Goal: Task Accomplishment & Management: Manage account settings

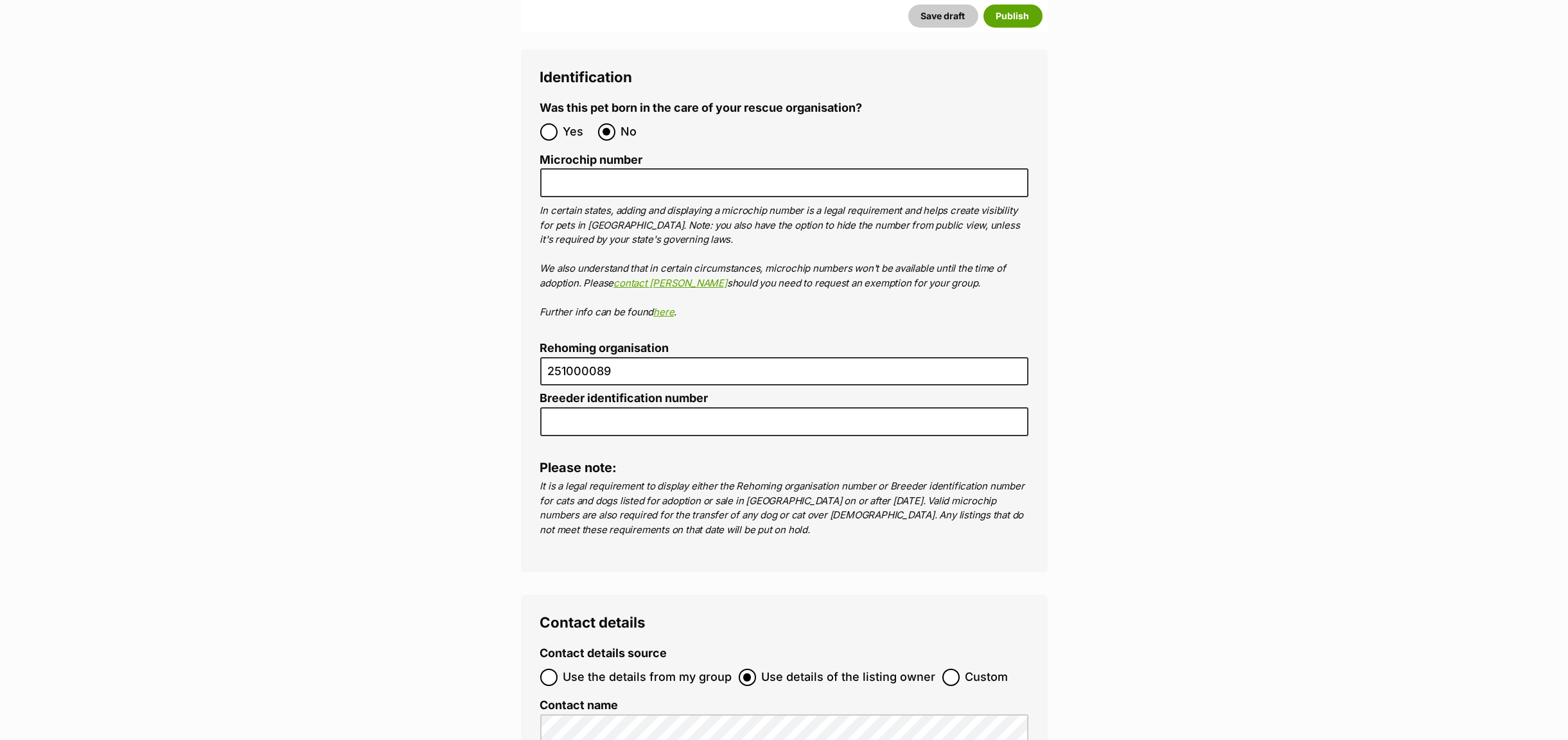
scroll to position [4258, 0]
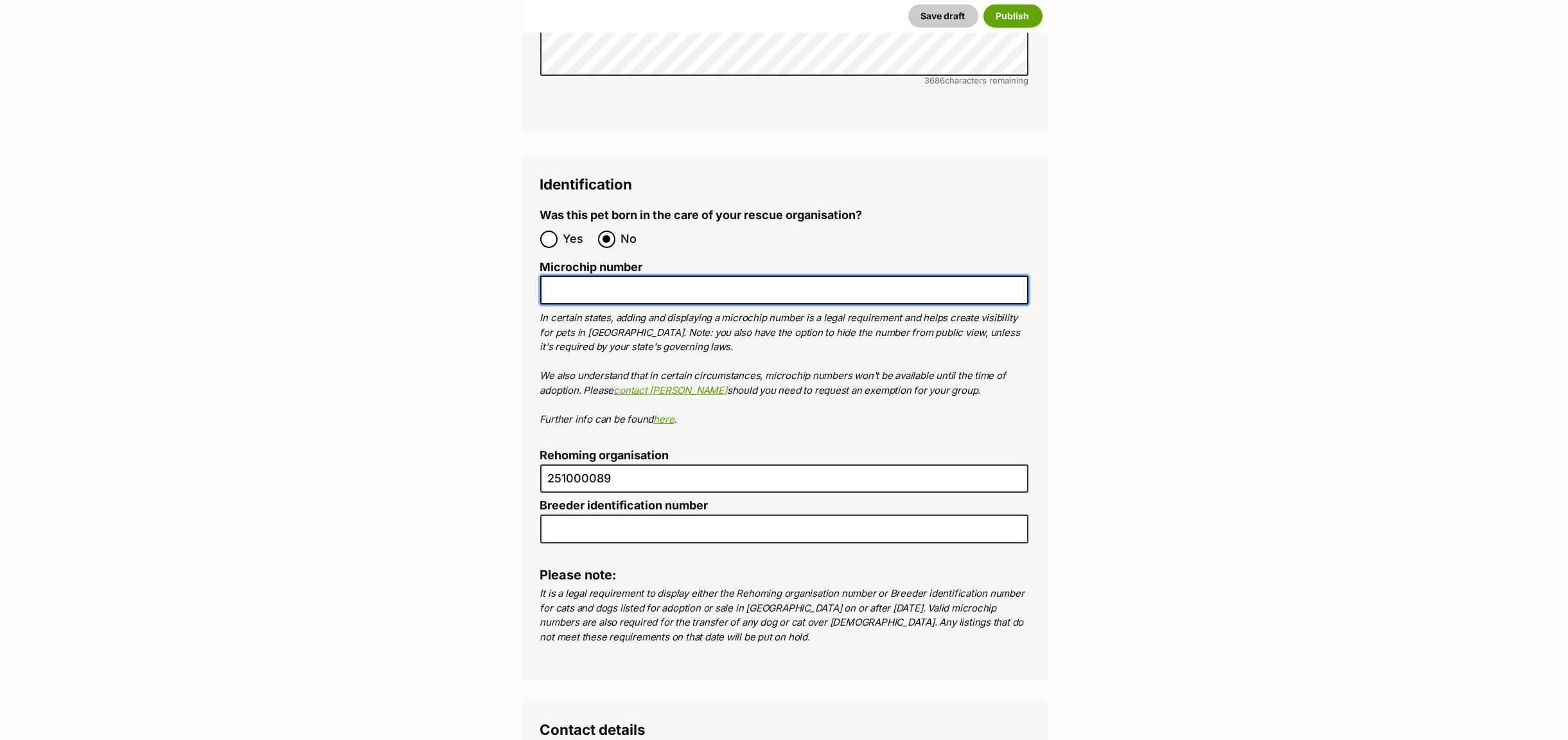
click at [604, 276] on input "Microchip number" at bounding box center [784, 290] width 488 height 29
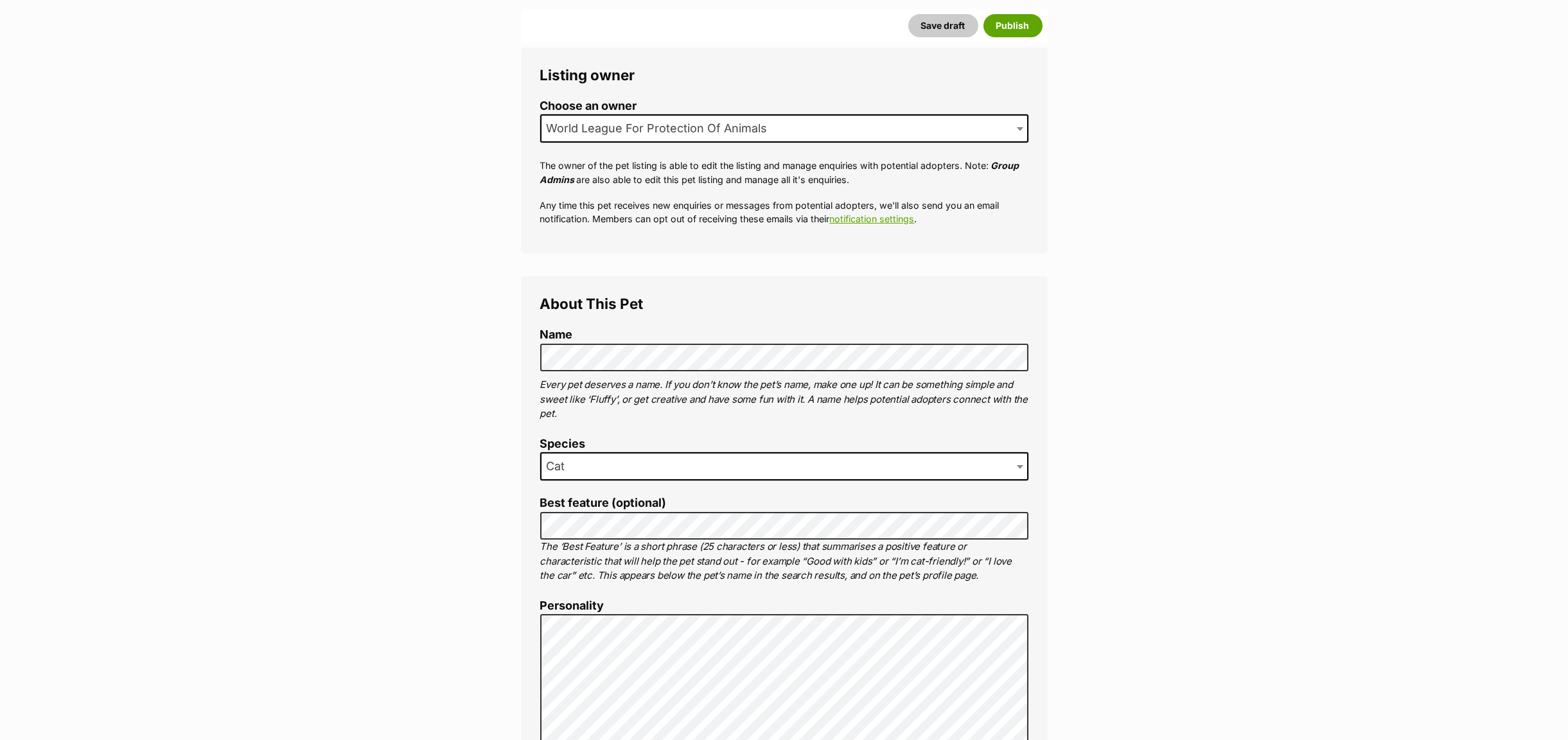
scroll to position [595, 0]
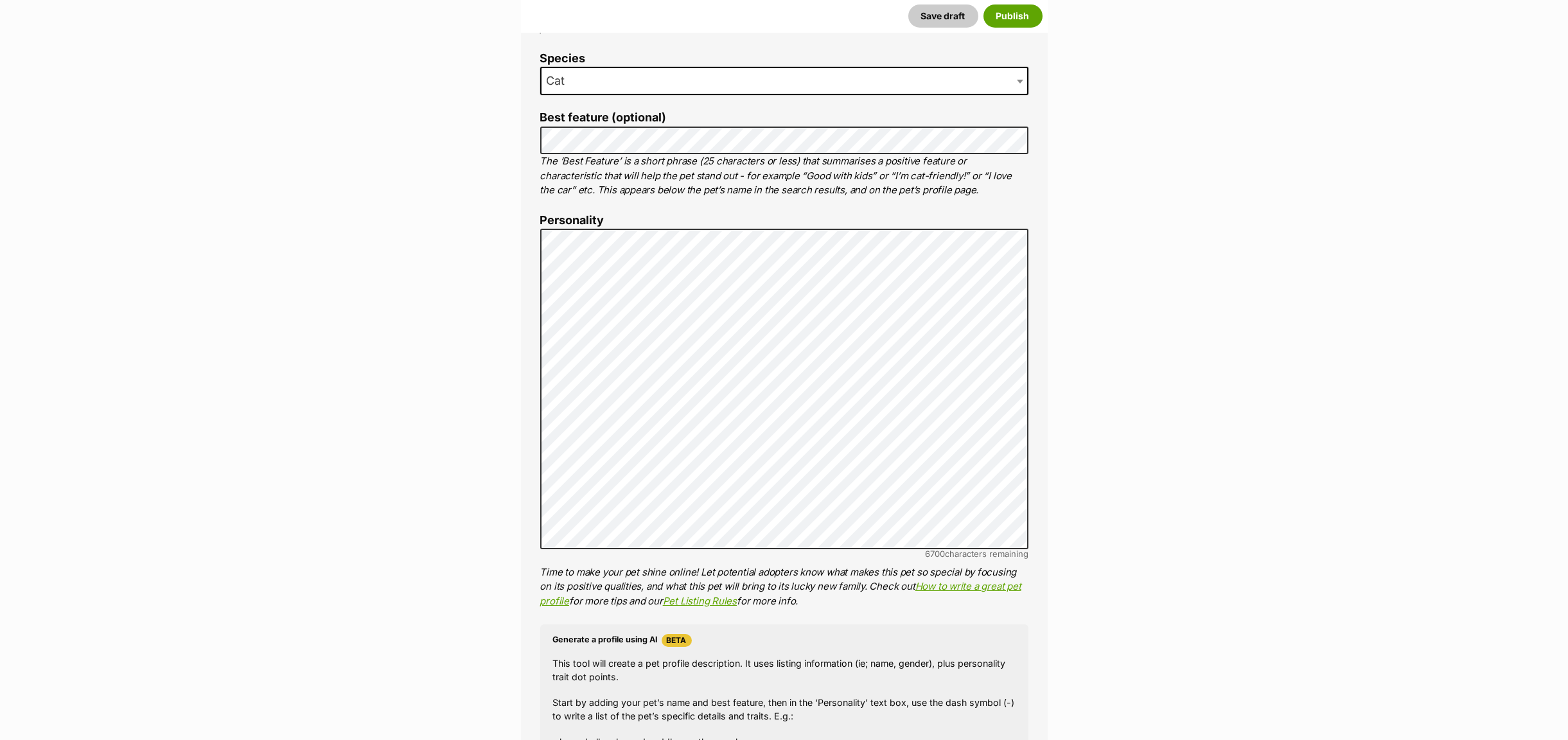
type input "991003002918605"
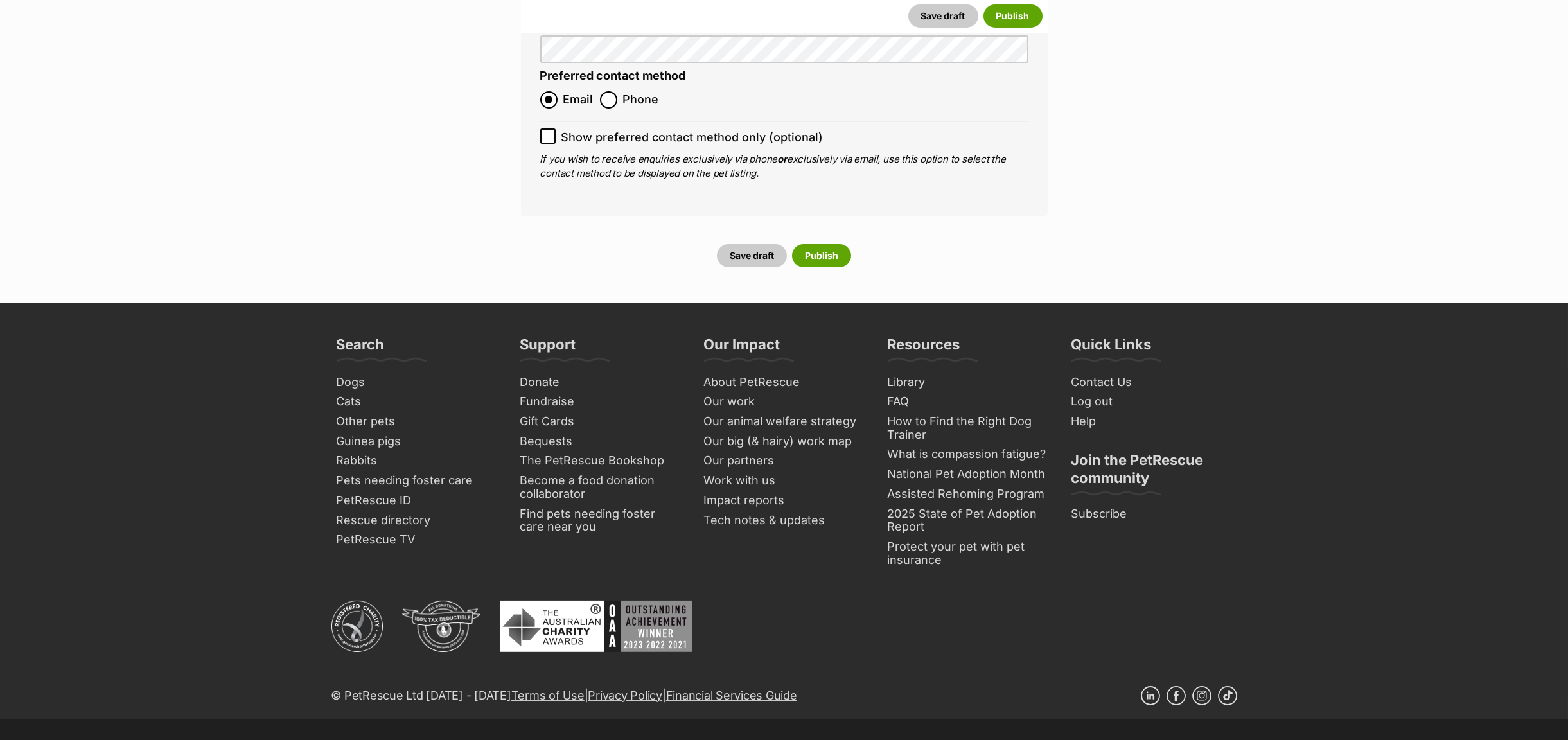
scroll to position [5323, 0]
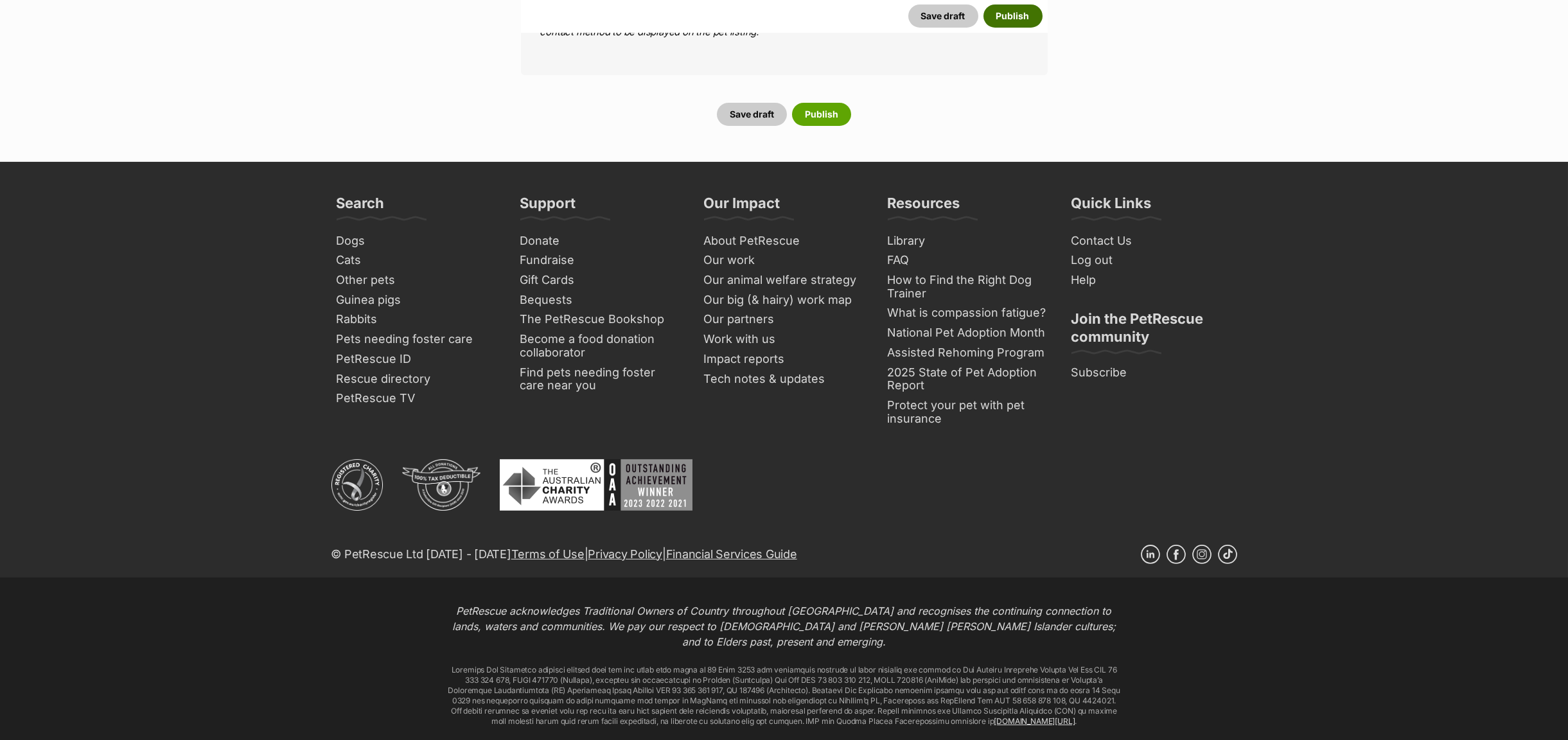
click at [1008, 12] on button "Publish" at bounding box center [1012, 16] width 59 height 23
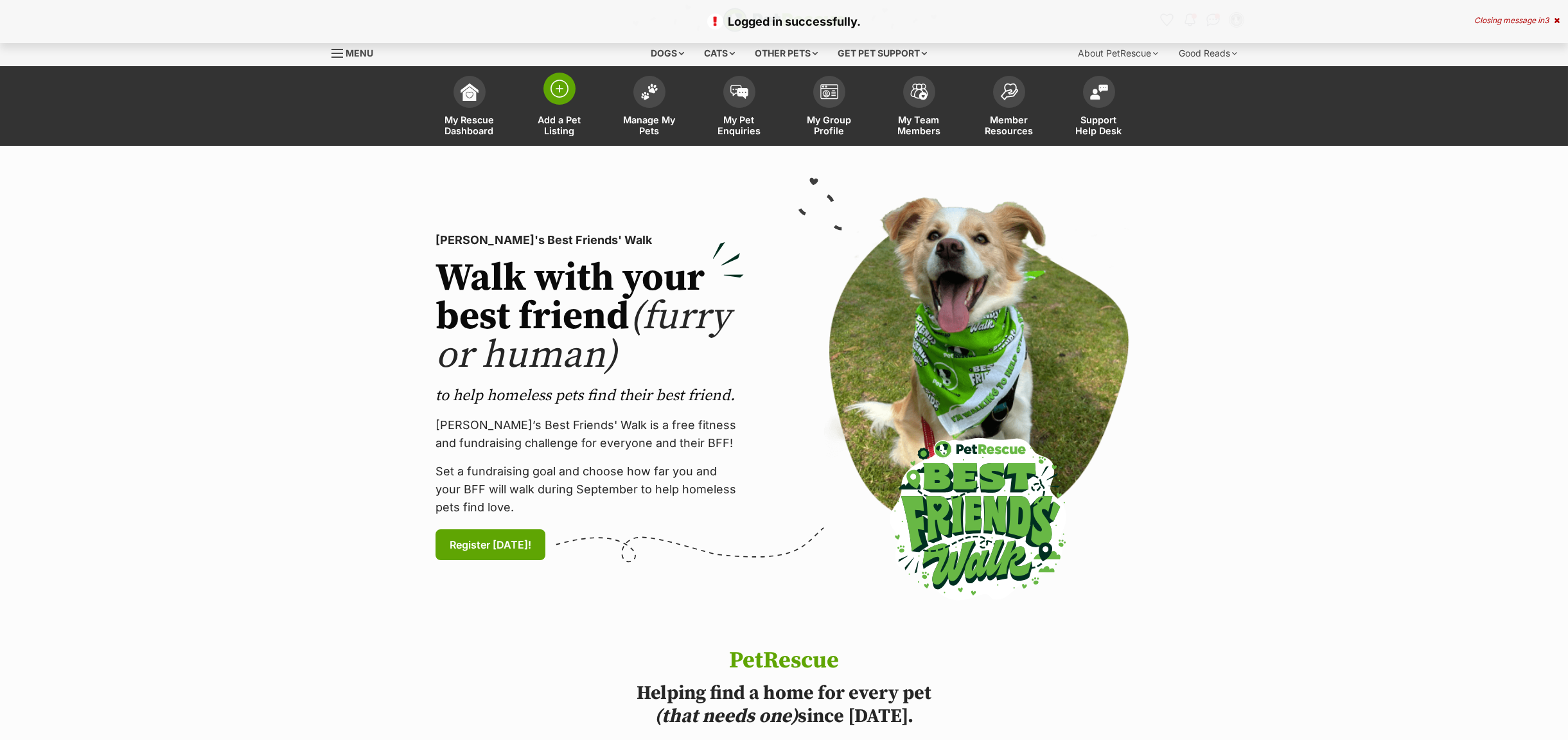
click at [573, 133] on span "Add a Pet Listing" at bounding box center [559, 125] width 58 height 22
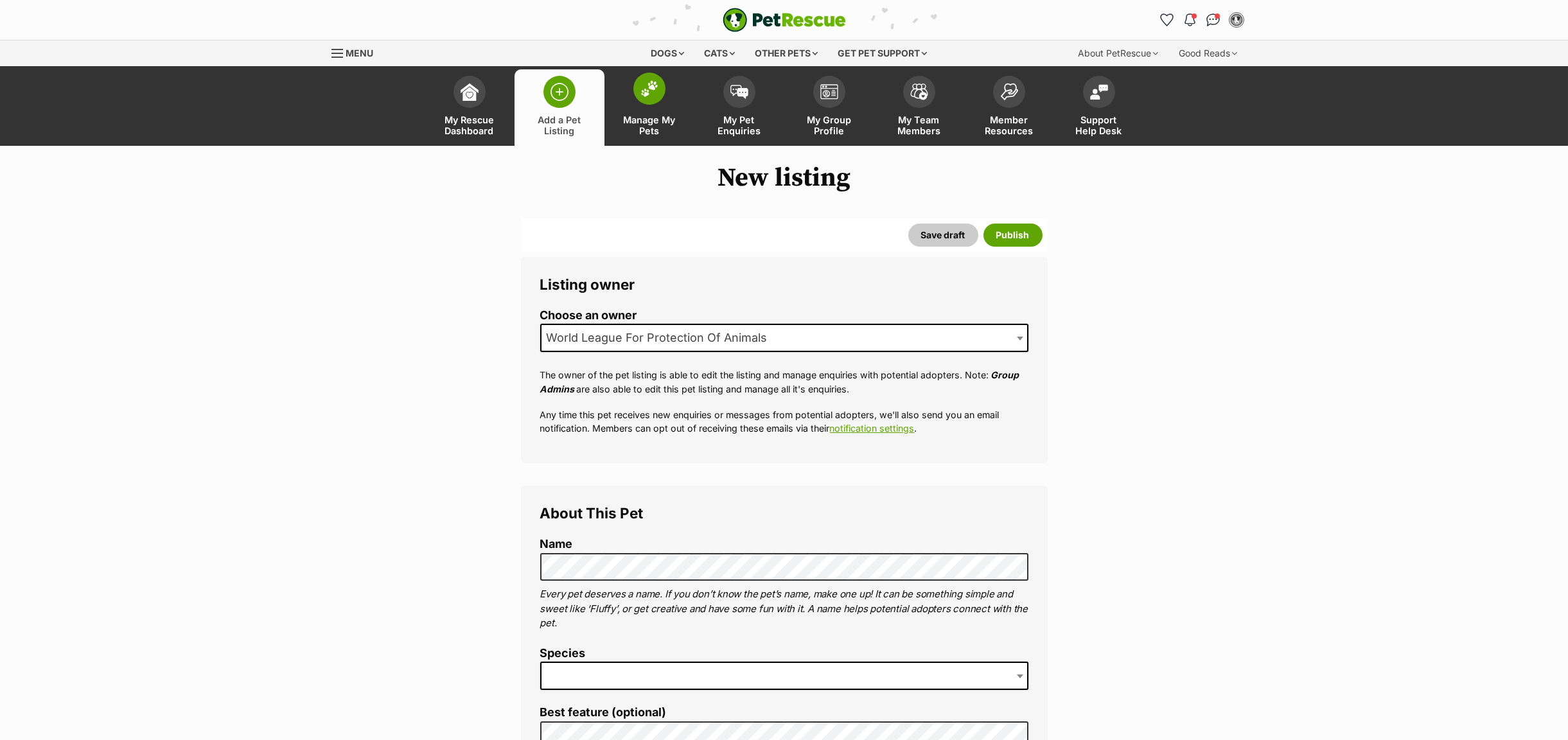
click at [647, 113] on link "Manage My Pets" at bounding box center [649, 107] width 90 height 77
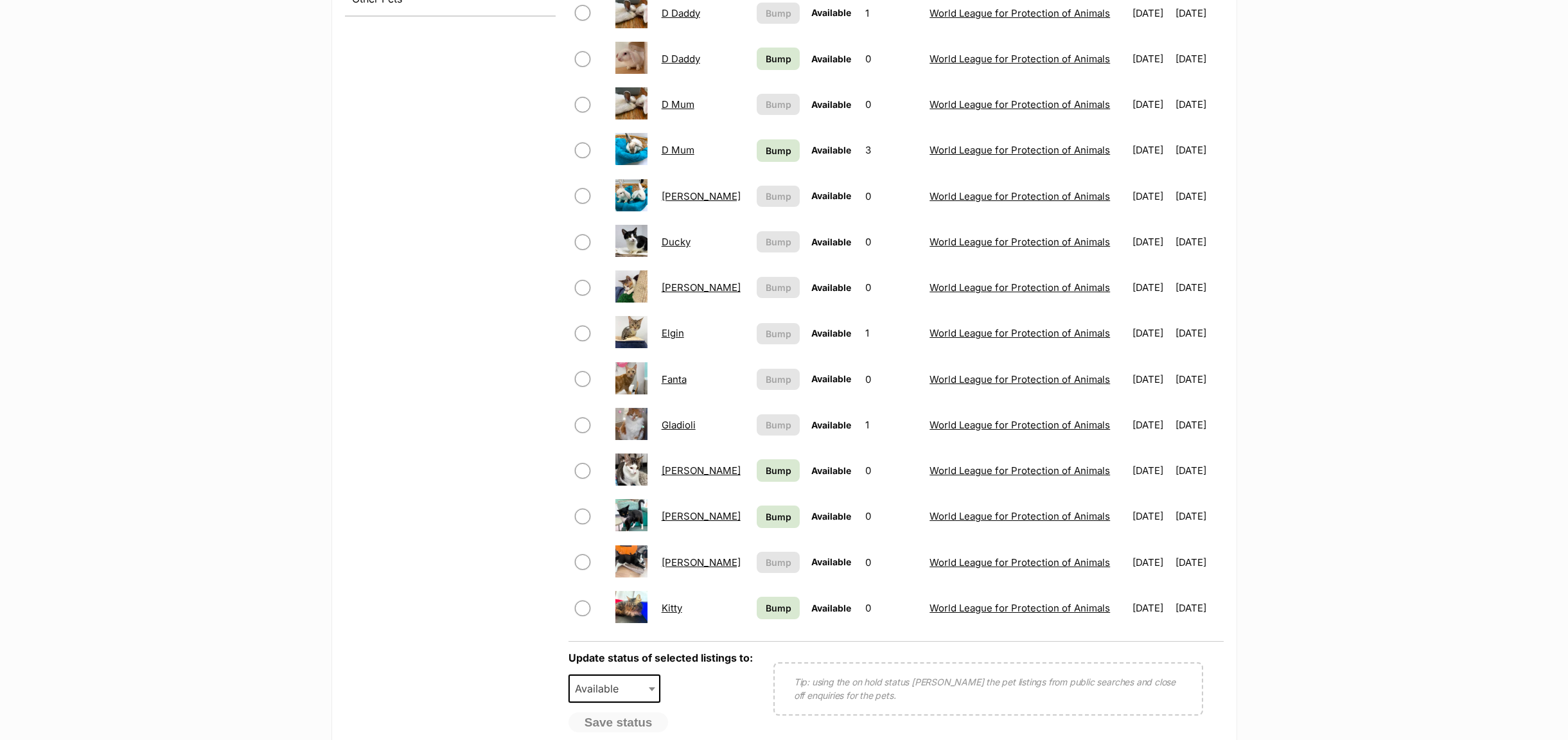
scroll to position [771, 0]
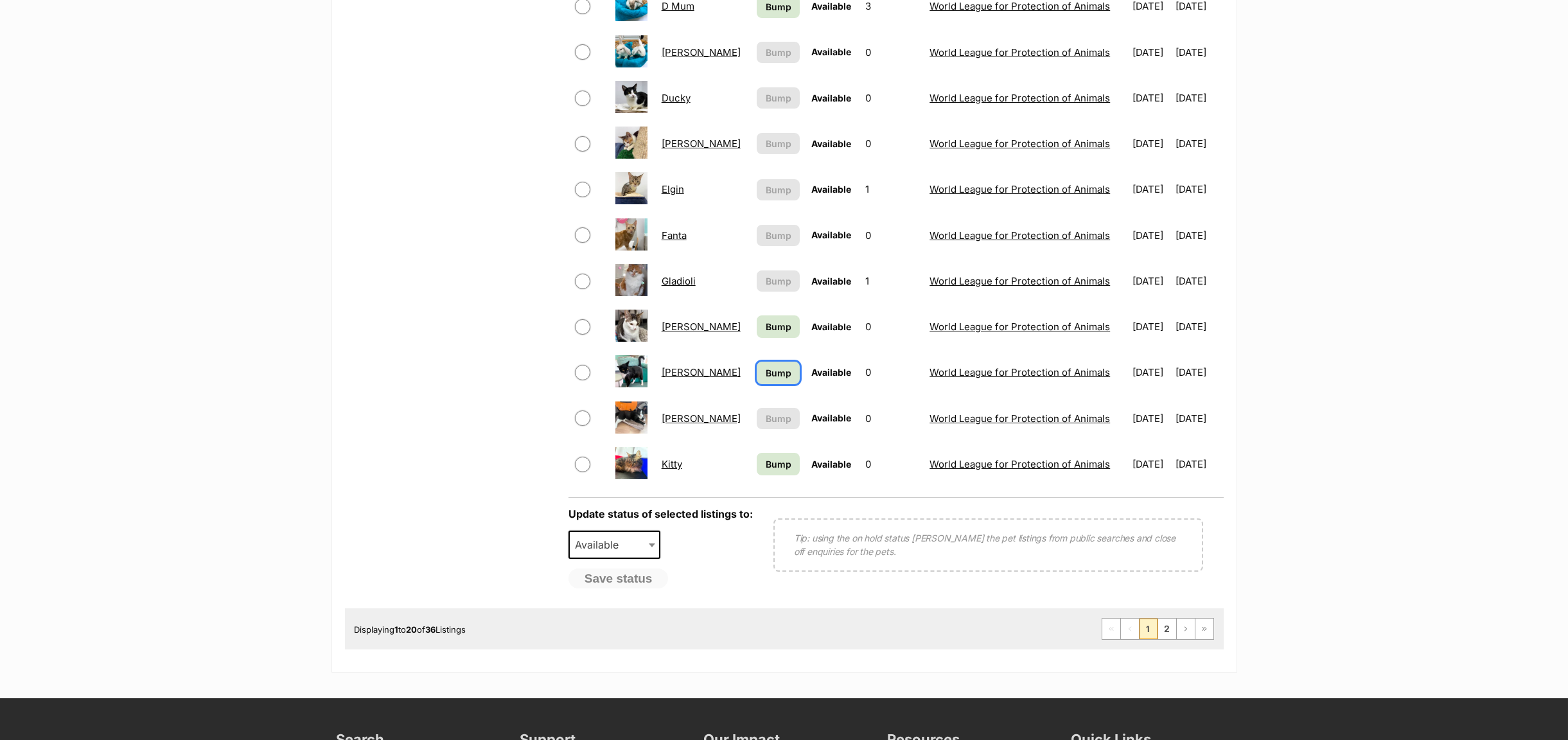
click at [766, 374] on span "Bump" at bounding box center [778, 373] width 26 height 13
click at [766, 471] on span "Bump" at bounding box center [778, 464] width 26 height 13
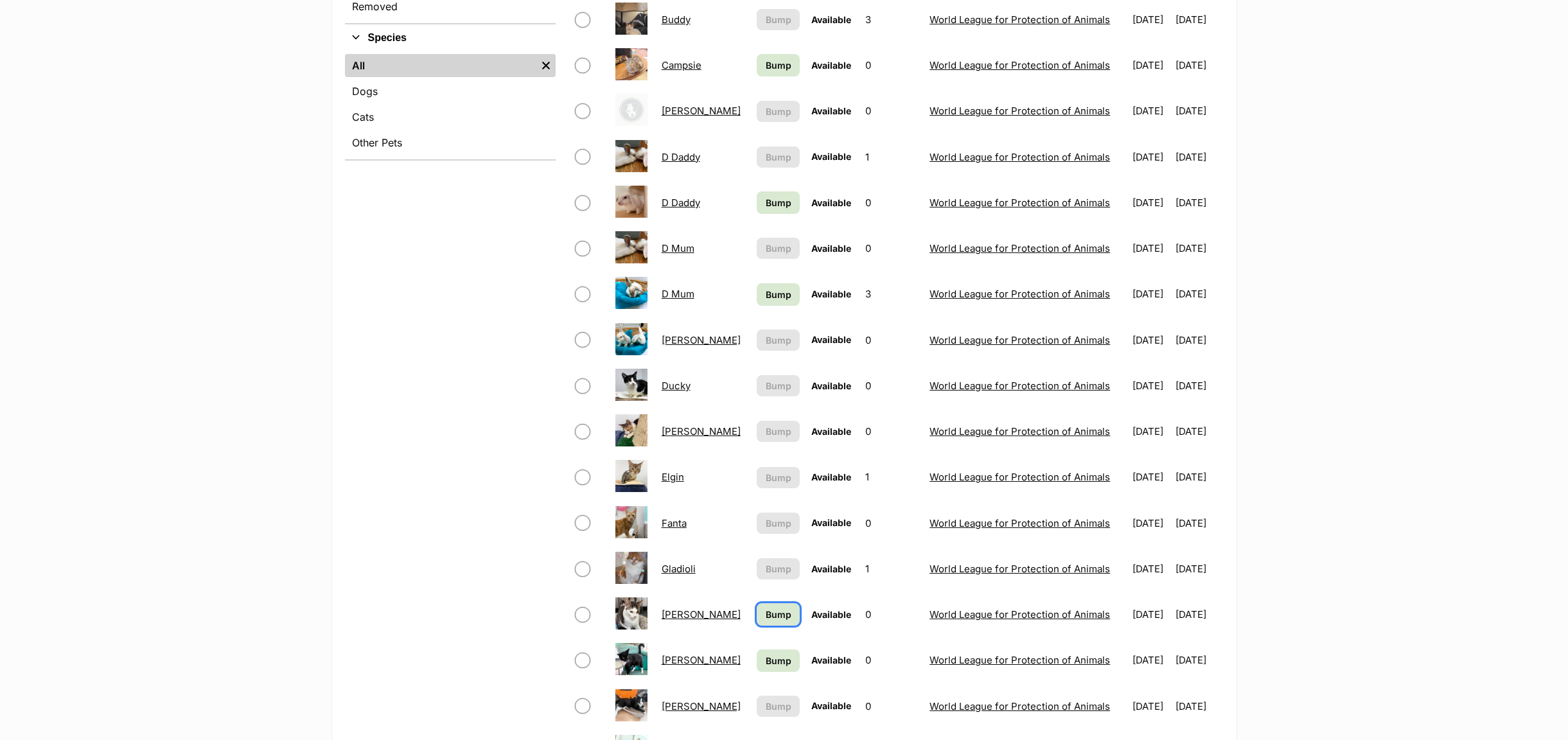
scroll to position [482, 0]
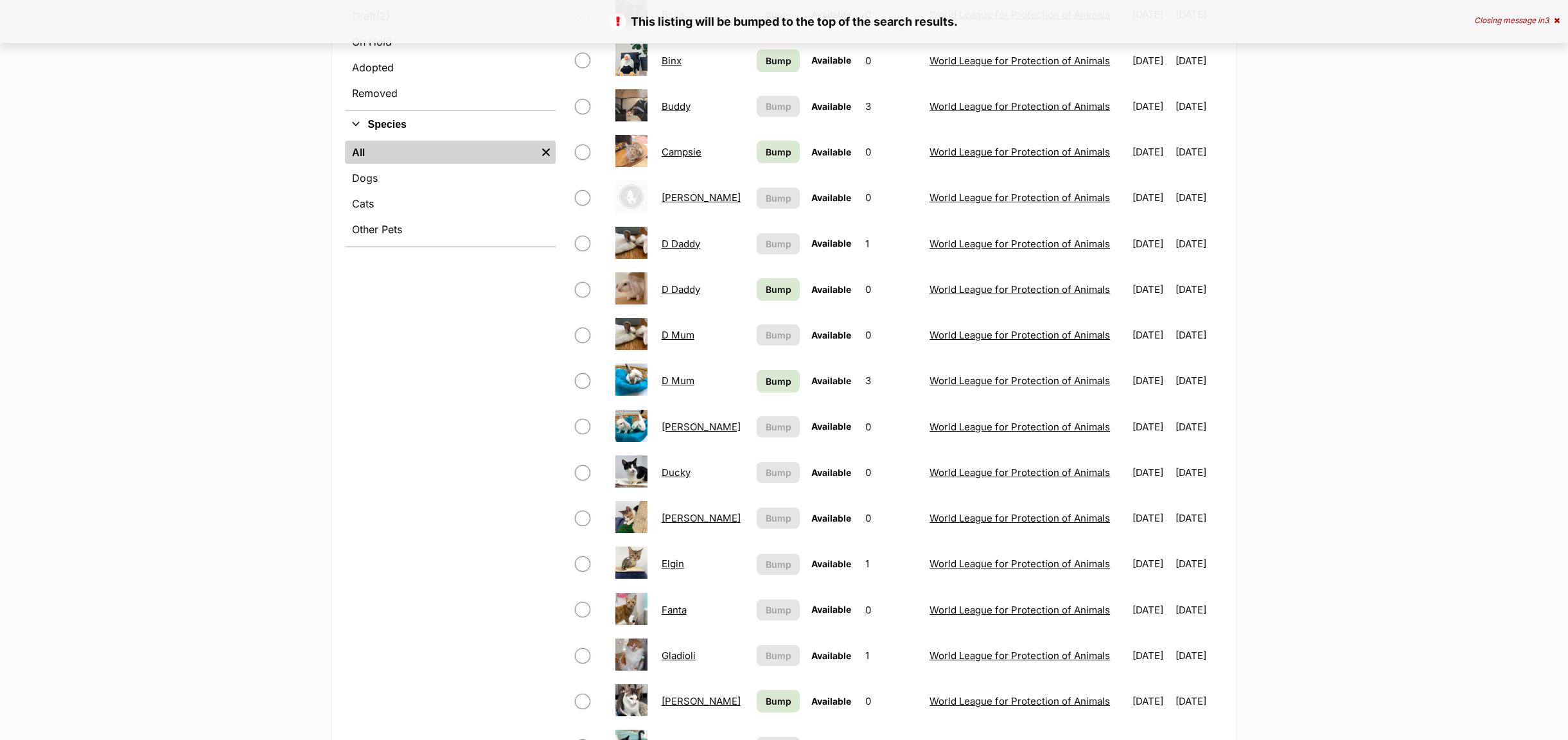
scroll to position [482, 0]
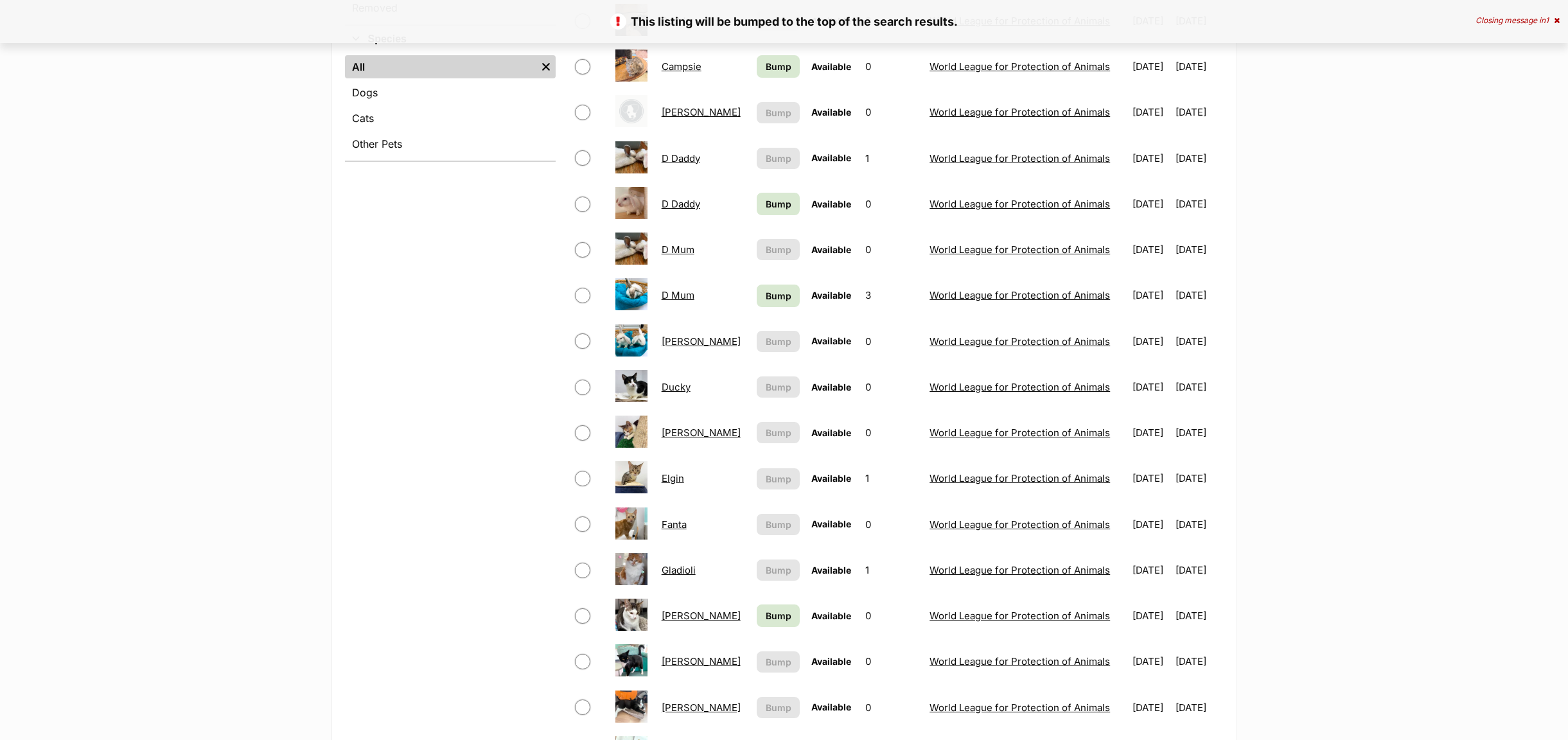
click at [670, 117] on link "[PERSON_NAME]" at bounding box center [701, 112] width 79 height 12
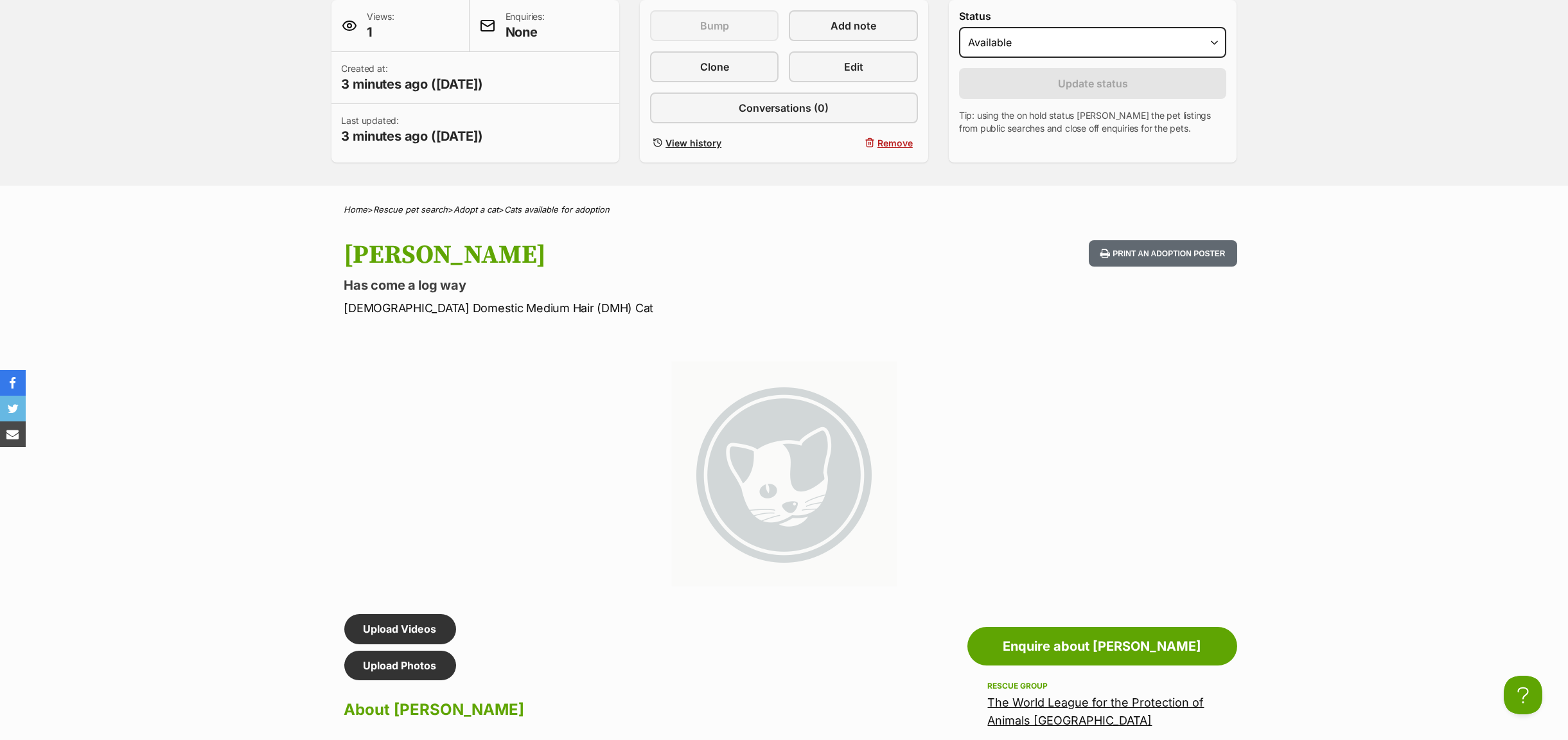
scroll to position [482, 0]
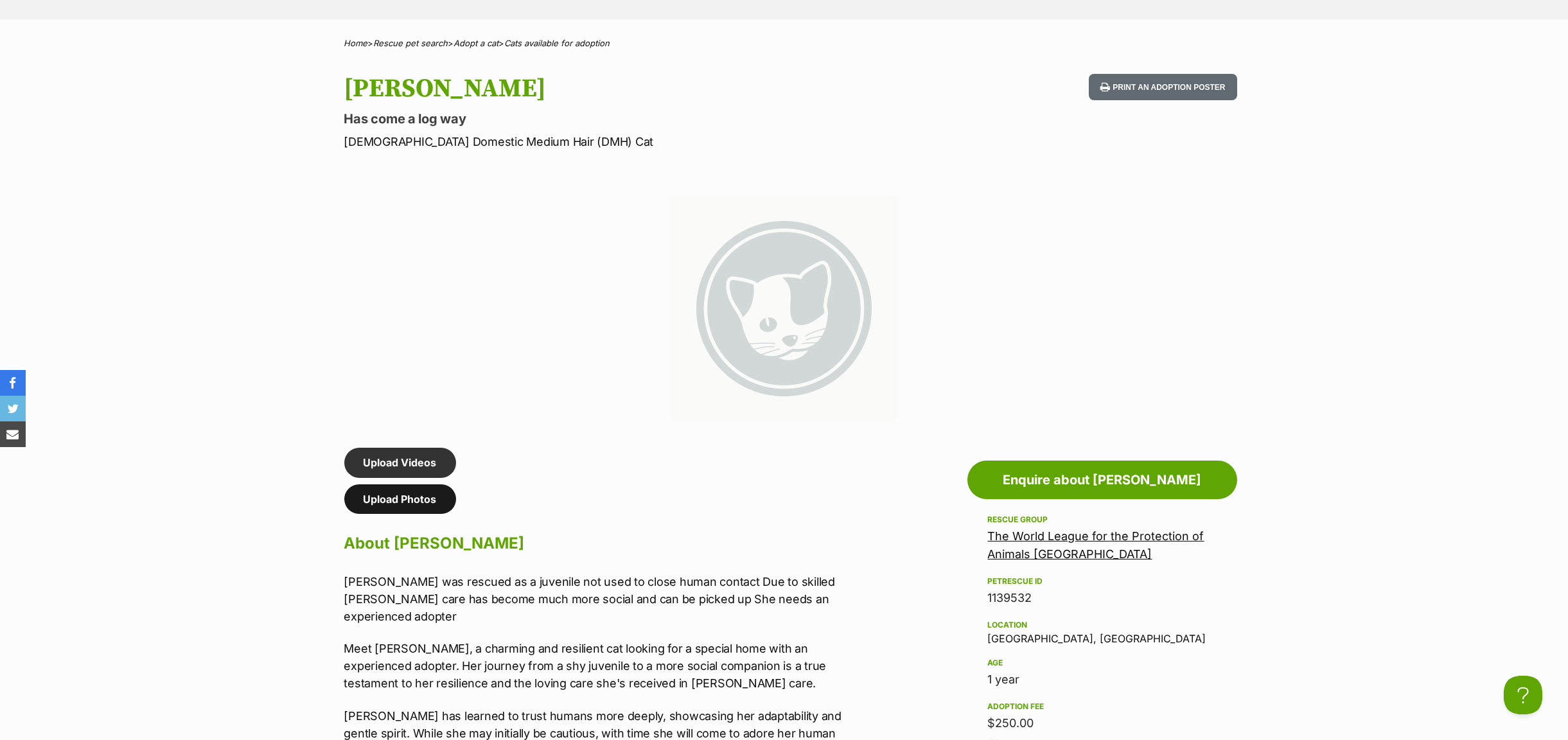
click at [407, 502] on link "Upload Photos" at bounding box center [400, 499] width 112 height 29
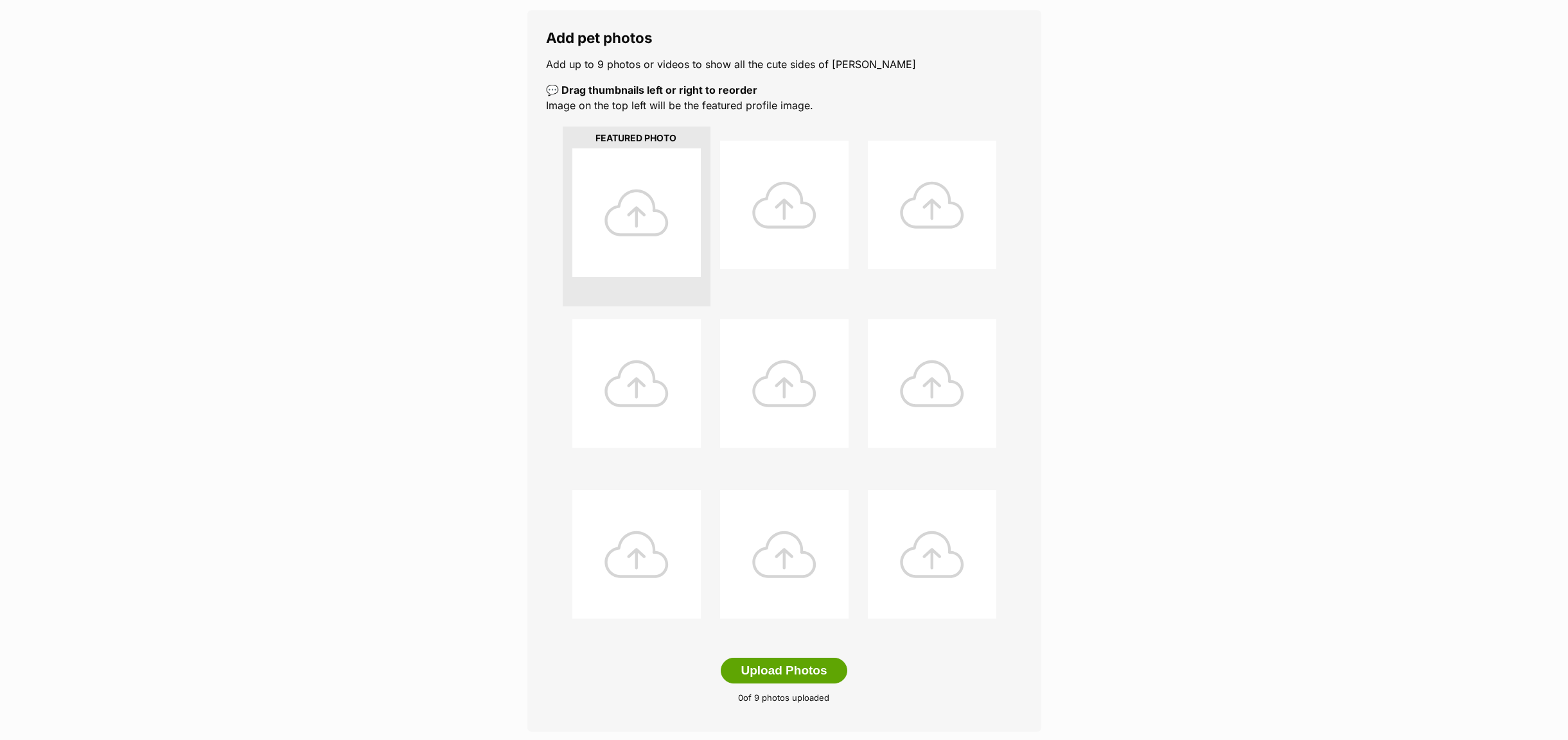
scroll to position [482, 0]
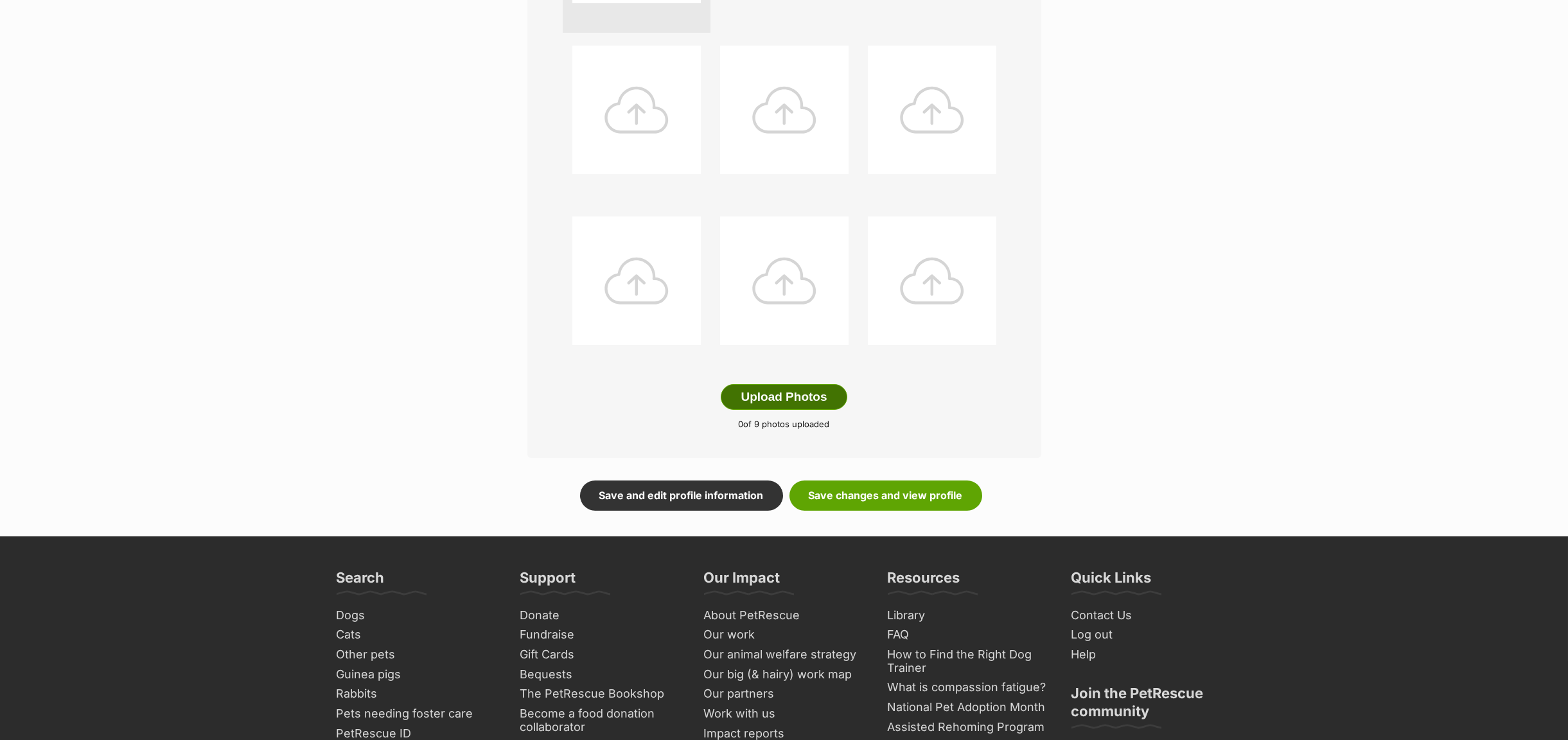
click at [754, 394] on button "Upload Photos" at bounding box center [783, 397] width 126 height 26
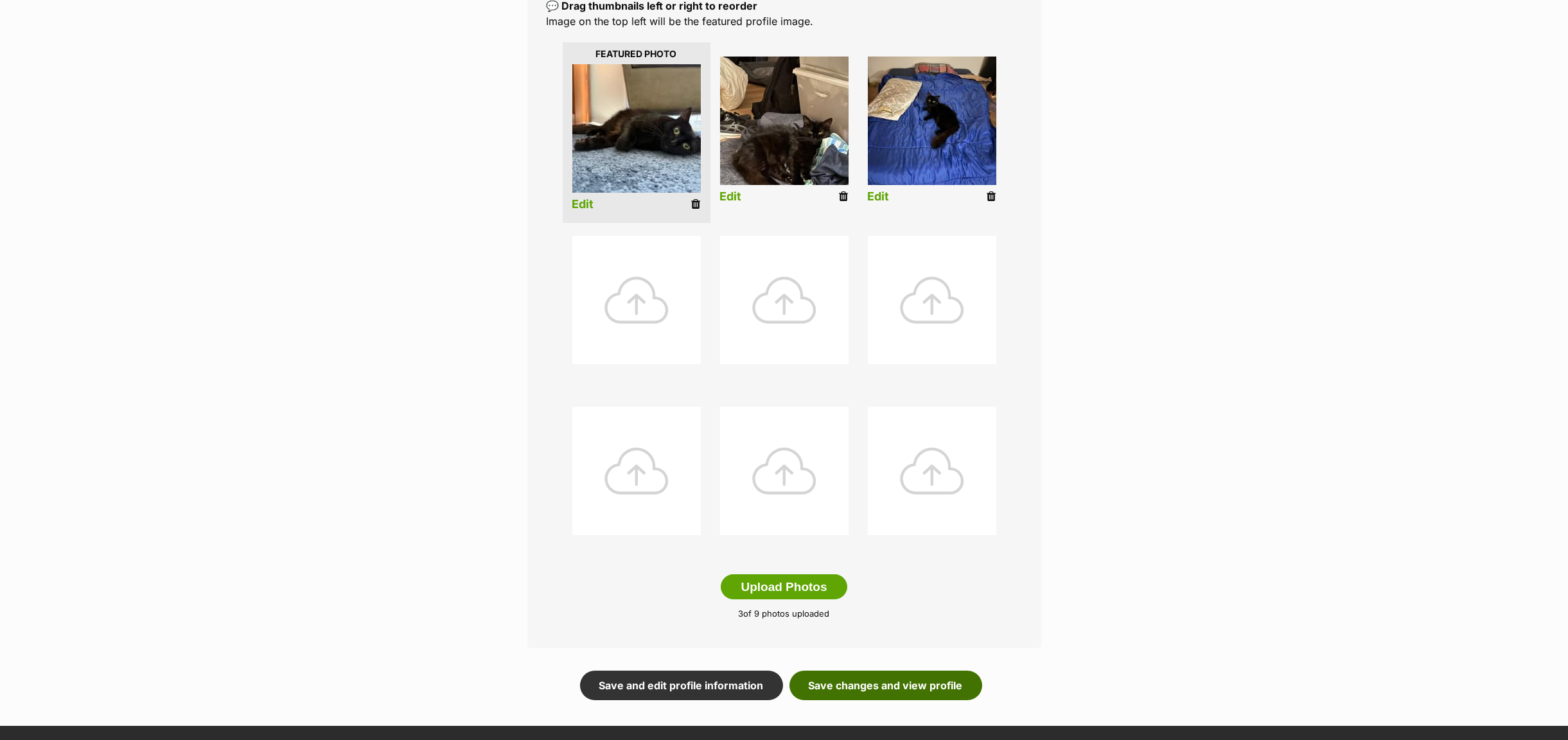
scroll to position [579, 0]
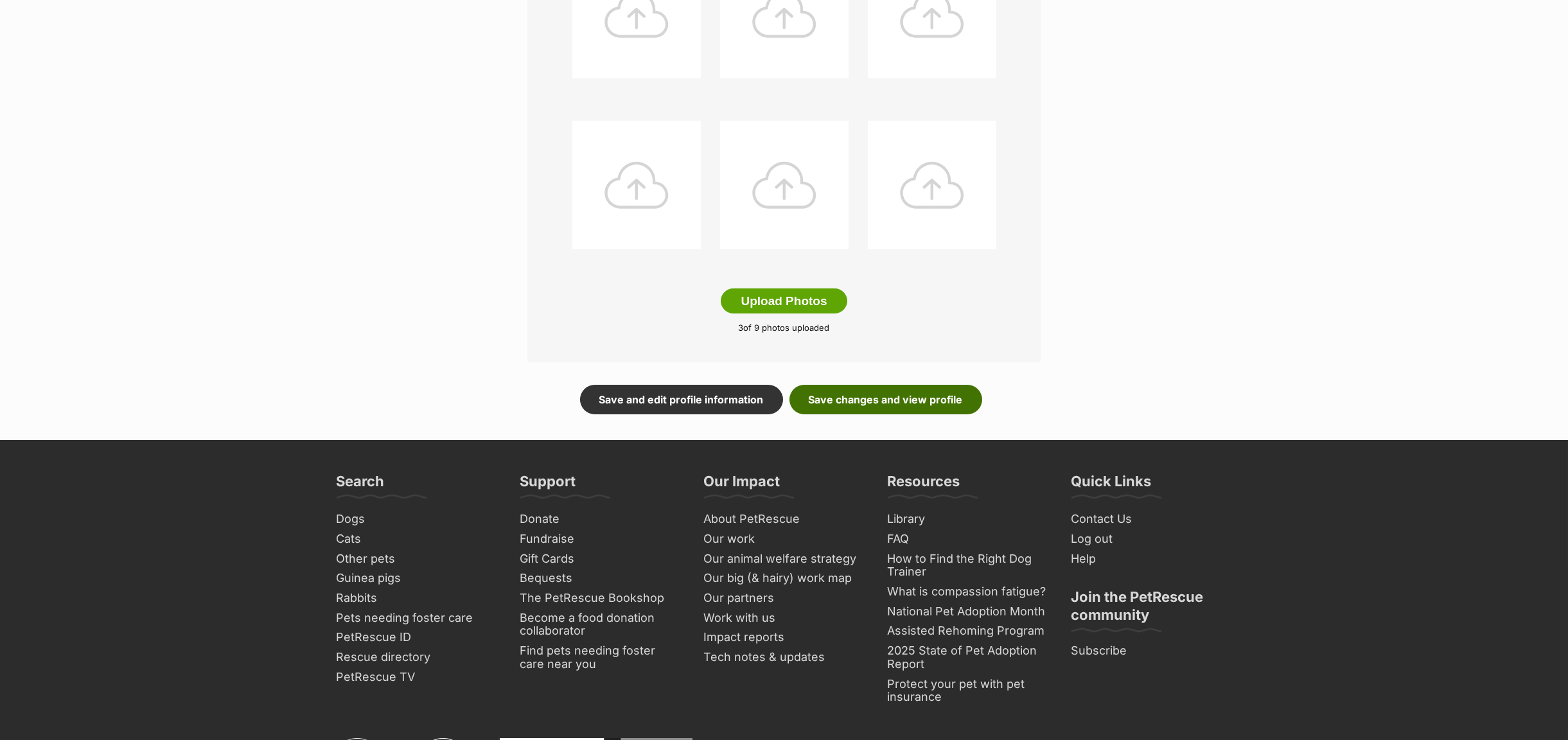
click at [851, 400] on link "Save changes and view profile" at bounding box center [885, 400] width 193 height 29
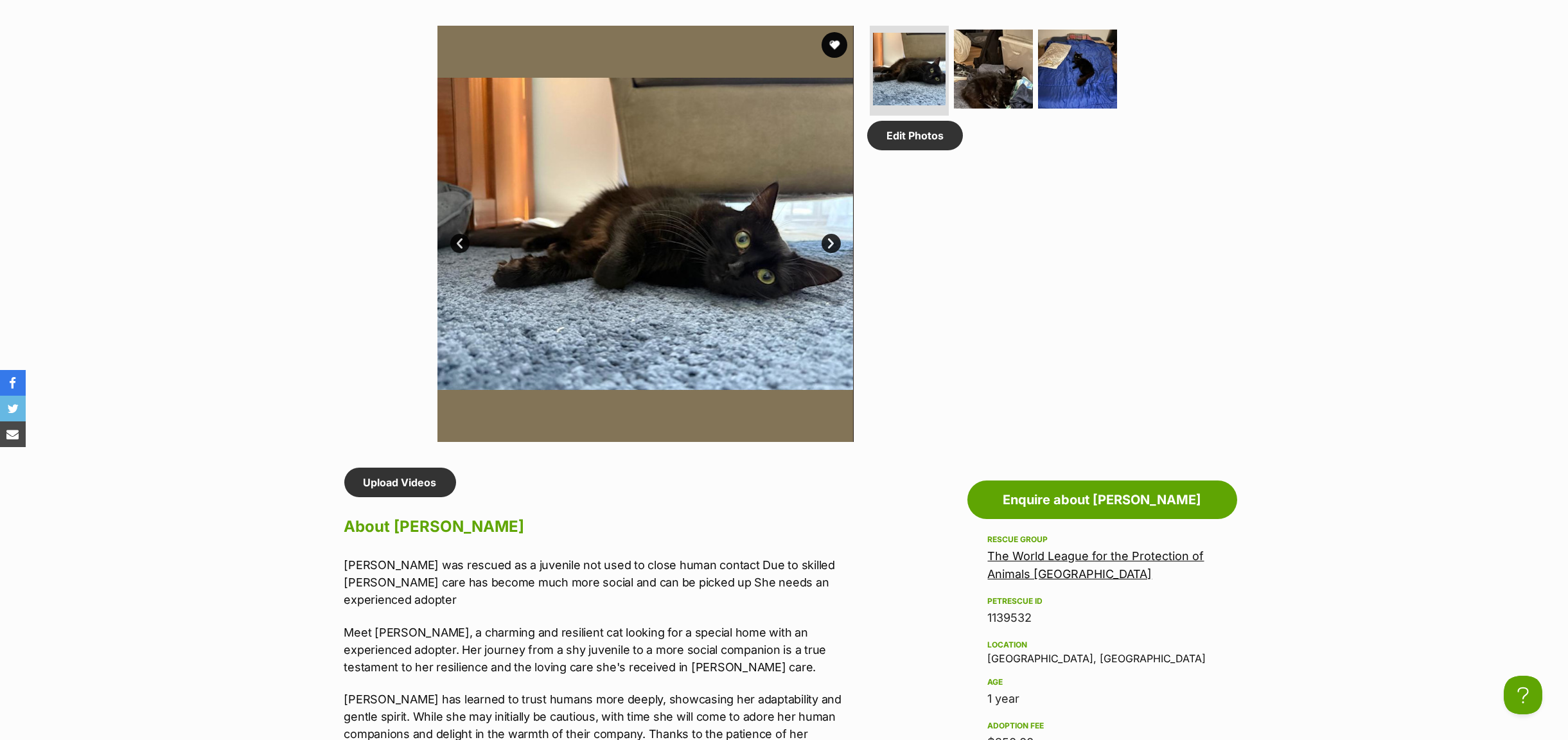
scroll to position [442, 0]
